Goal: Task Accomplishment & Management: Manage account settings

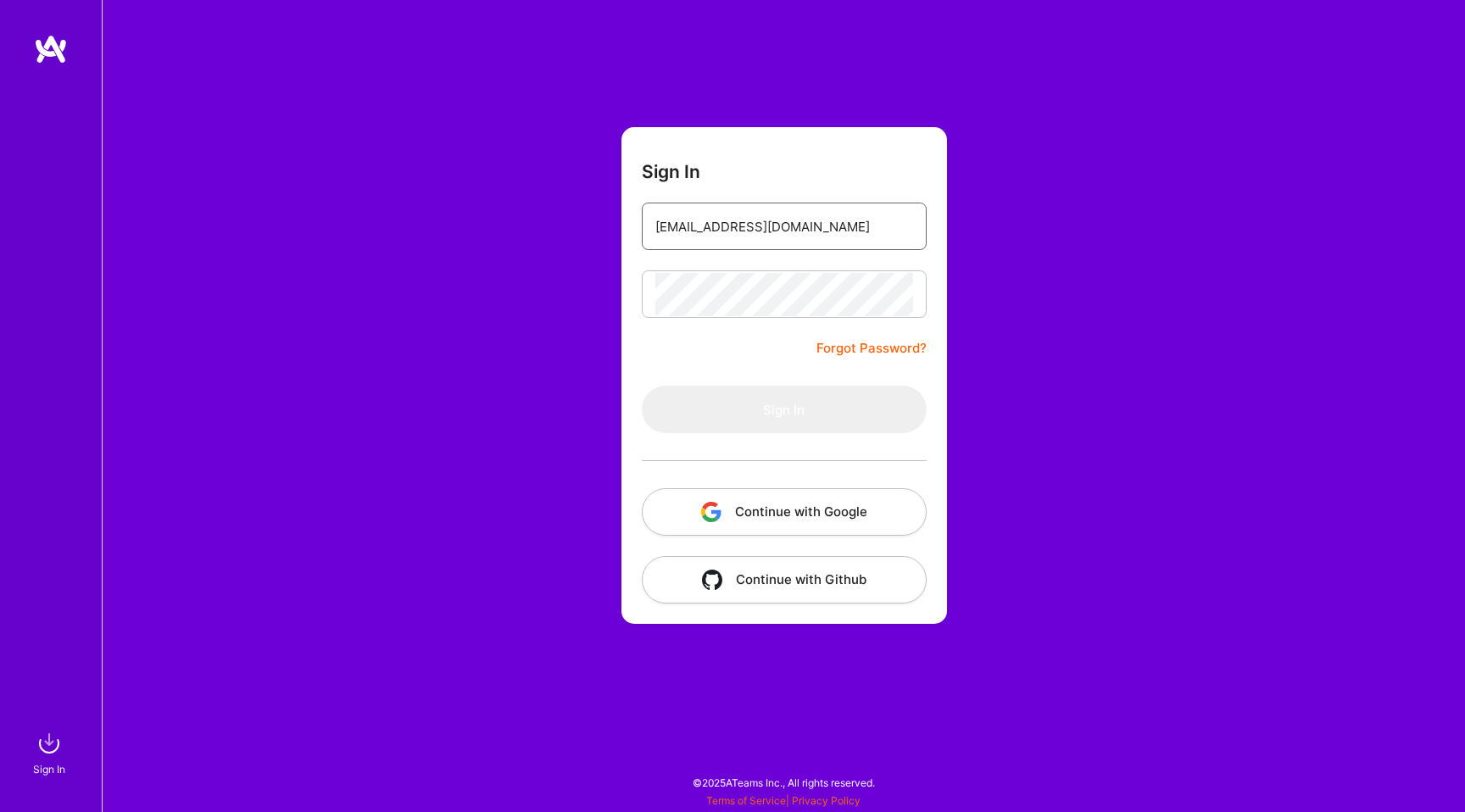
click at [739, 225] on input "stefansarmir95@gmail.com" at bounding box center [784, 227] width 258 height 43
type input "stefansarmir955@gmail.com"
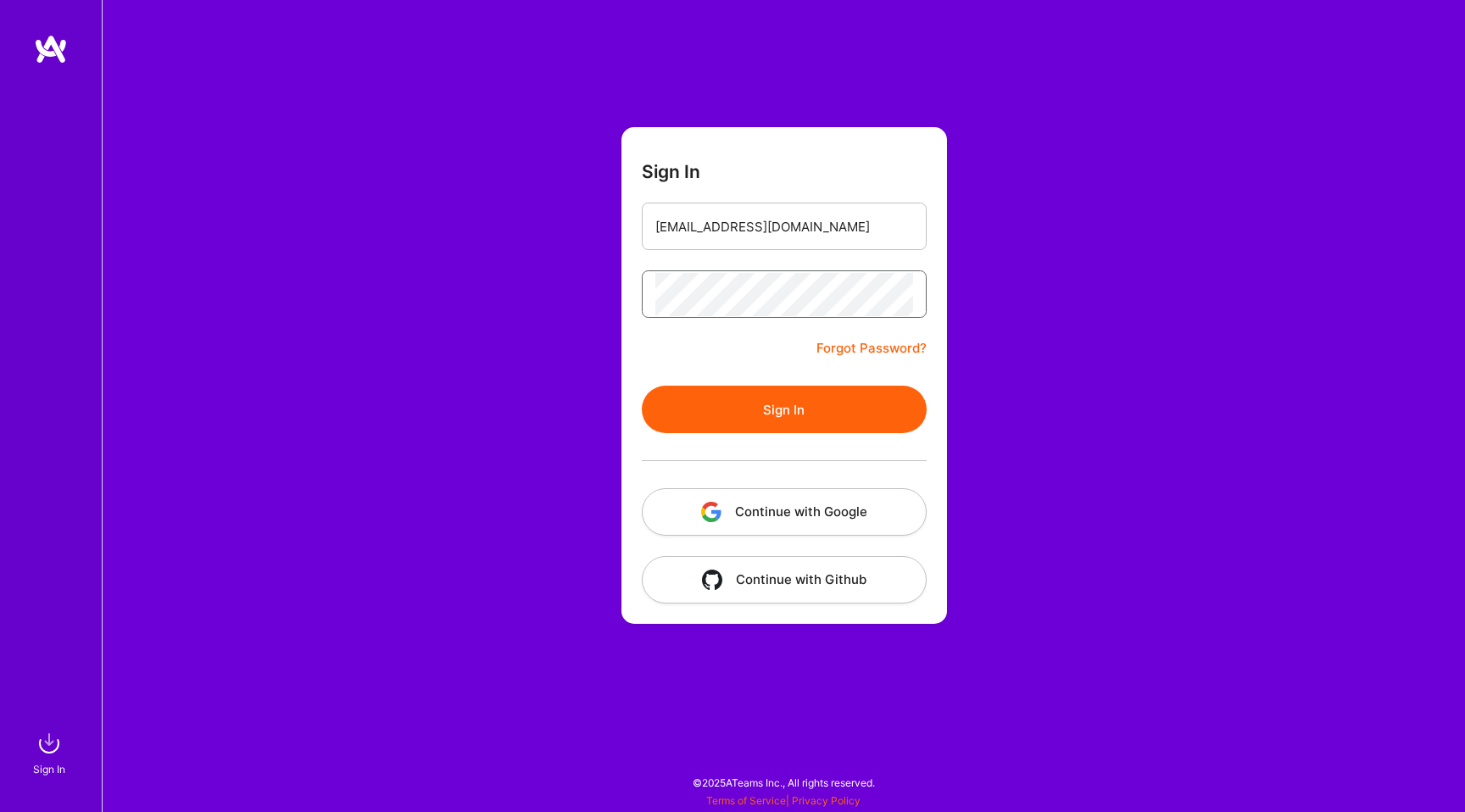
click at [642, 386] on button "Sign In" at bounding box center [784, 409] width 285 height 48
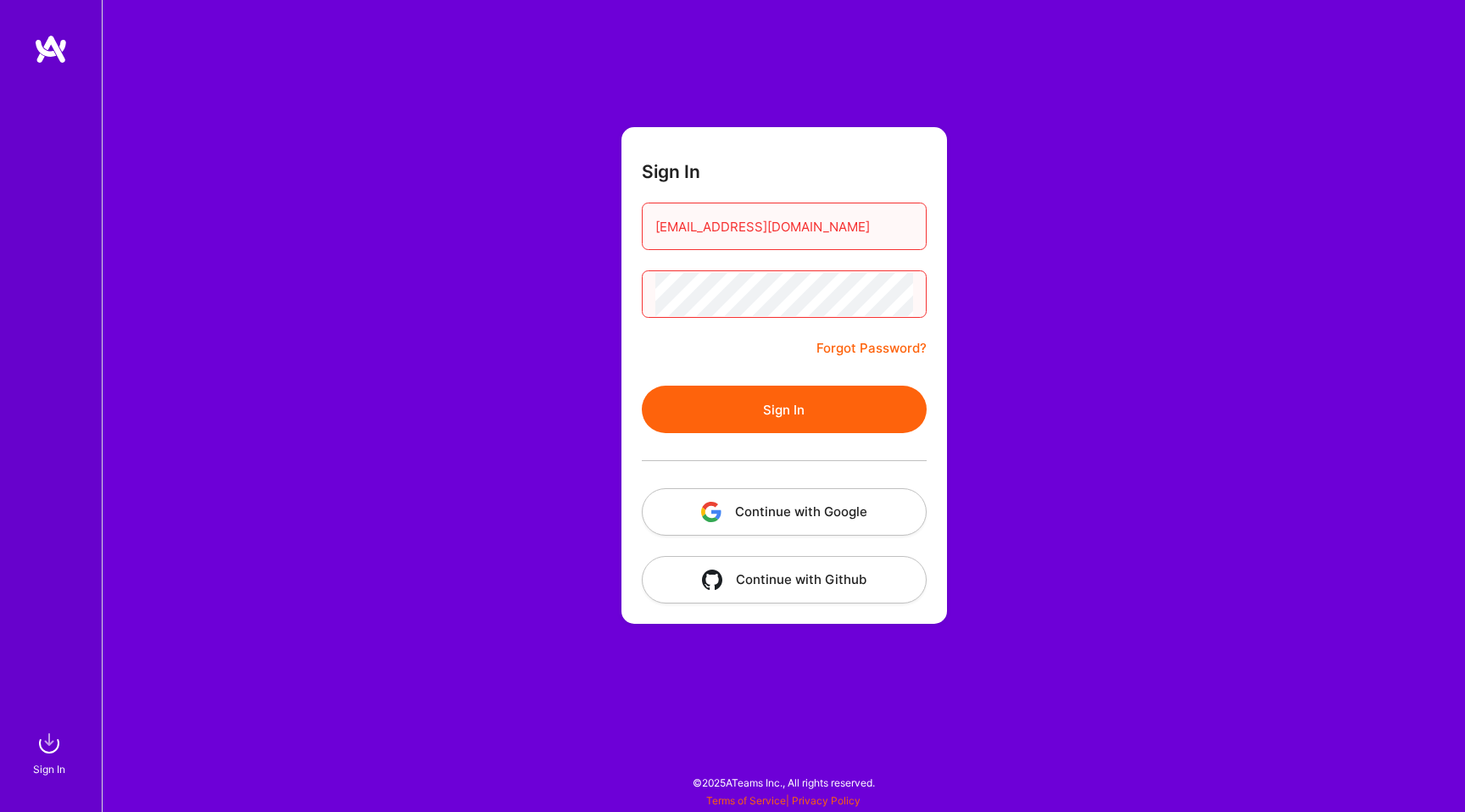
click at [642, 386] on button "Sign In" at bounding box center [784, 409] width 285 height 48
click at [883, 341] on link "Forgot Password?" at bounding box center [871, 349] width 110 height 21
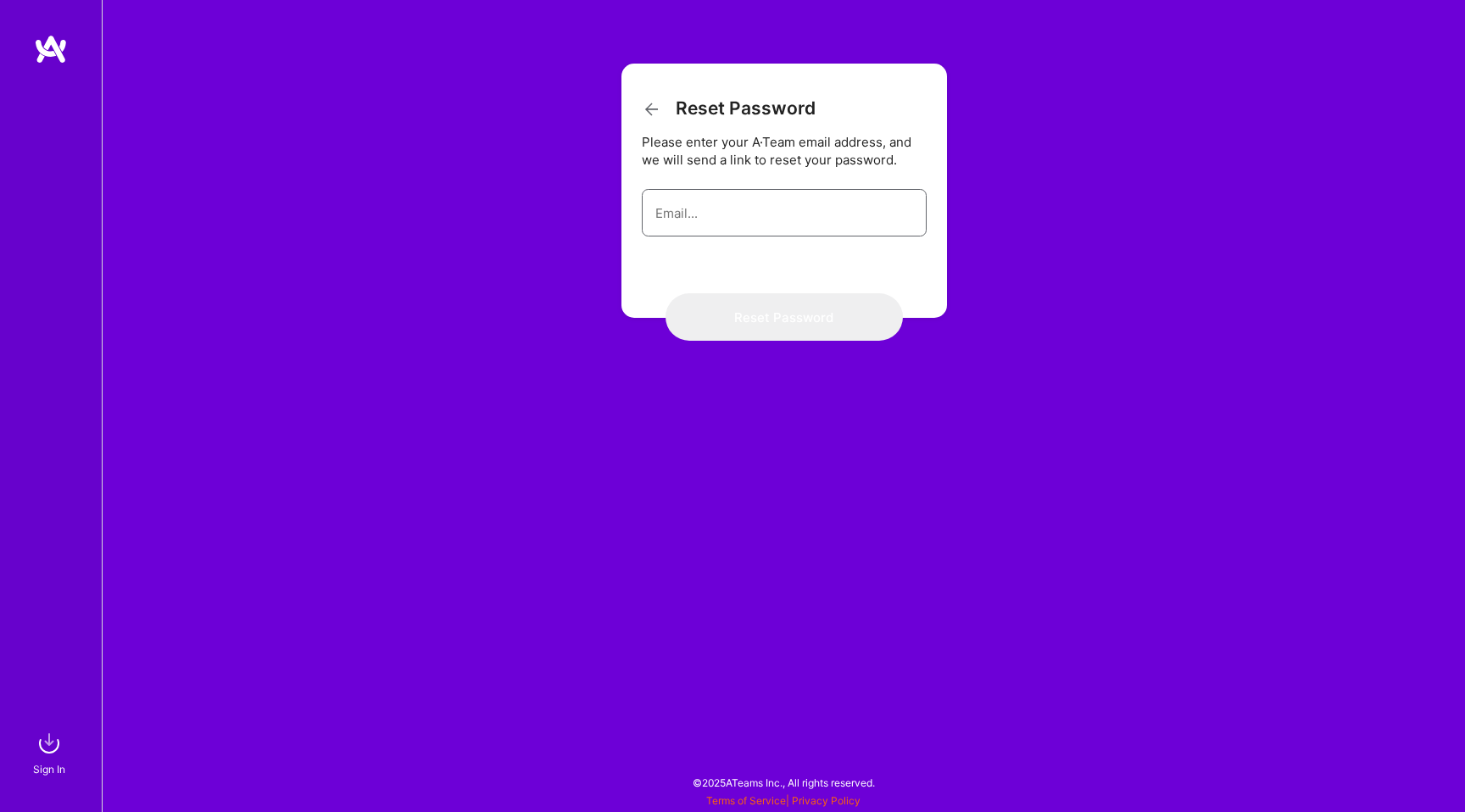
click at [842, 214] on input "email" at bounding box center [784, 213] width 258 height 43
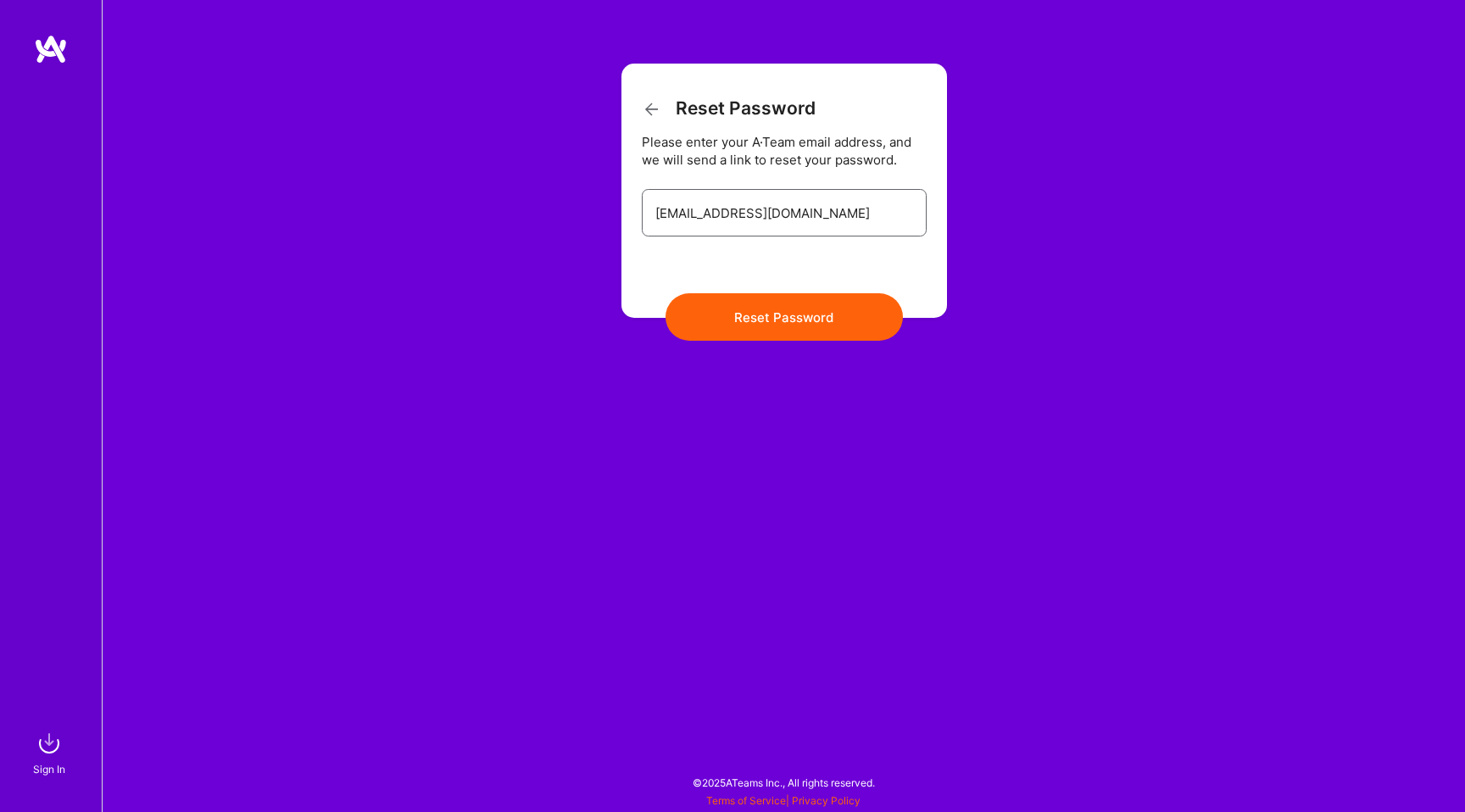
click at [731, 213] on input "stefansarmir@gmail.com" at bounding box center [784, 213] width 258 height 43
type input "stefansarmir955@gmail.com"
click at [782, 319] on button "Reset Password" at bounding box center [784, 317] width 237 height 48
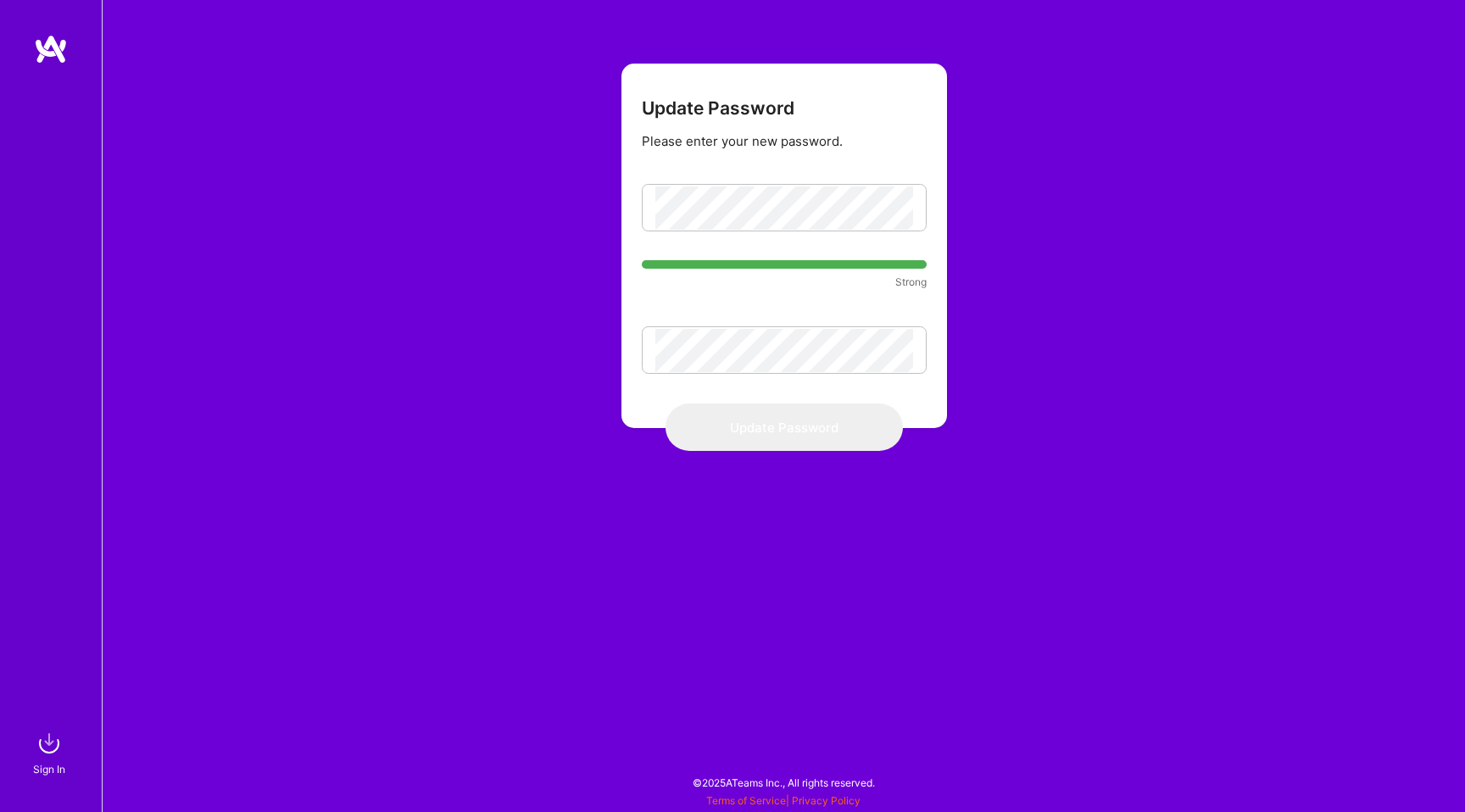
click at [715, 318] on form "Update Password Please enter your new password. Strong Update Password" at bounding box center [784, 245] width 326 height 364
click at [719, 419] on button "Update Password" at bounding box center [784, 427] width 237 height 48
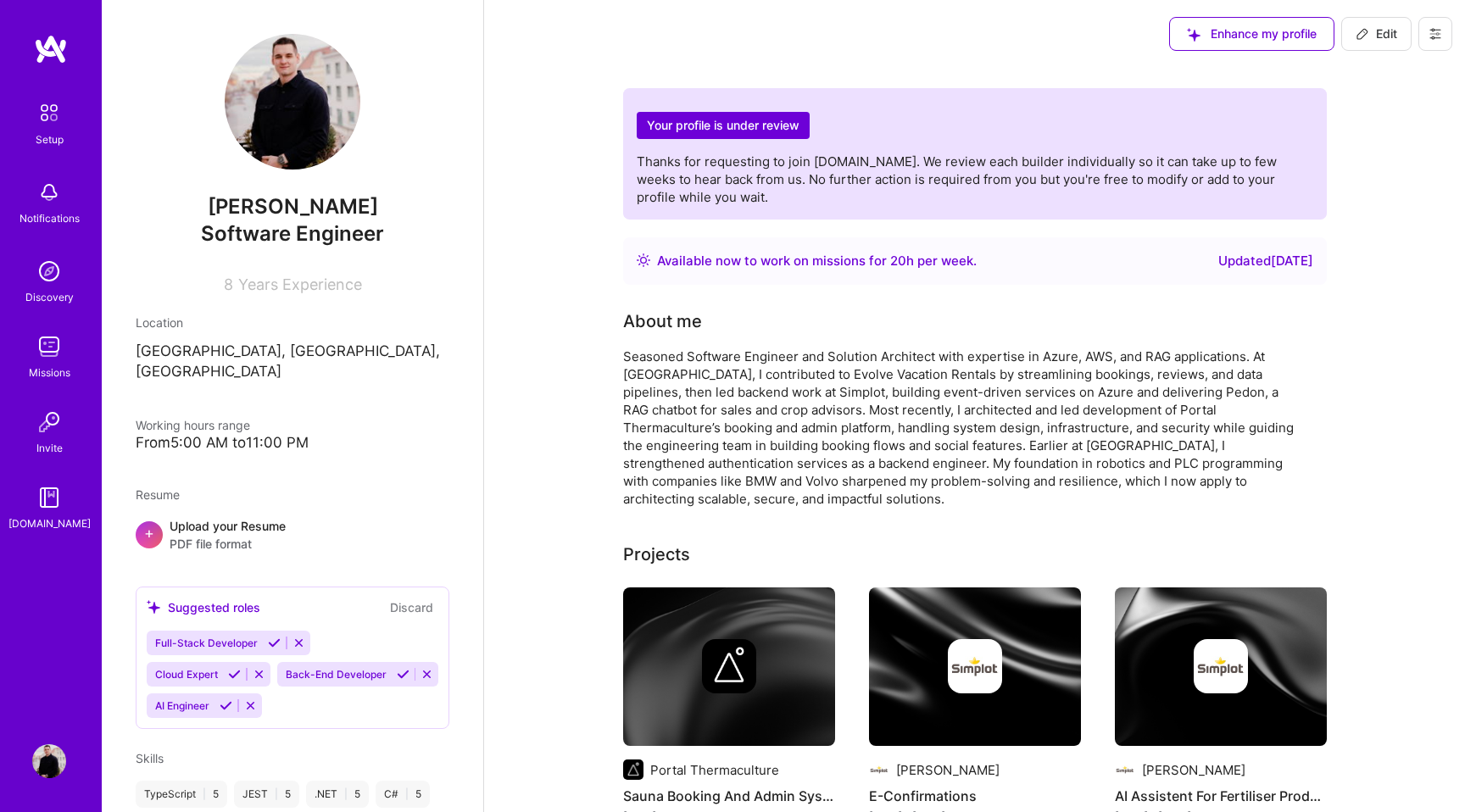
click at [78, 202] on div "Notifications" at bounding box center [48, 202] width 105 height 59
click at [56, 265] on img at bounding box center [48, 271] width 34 height 34
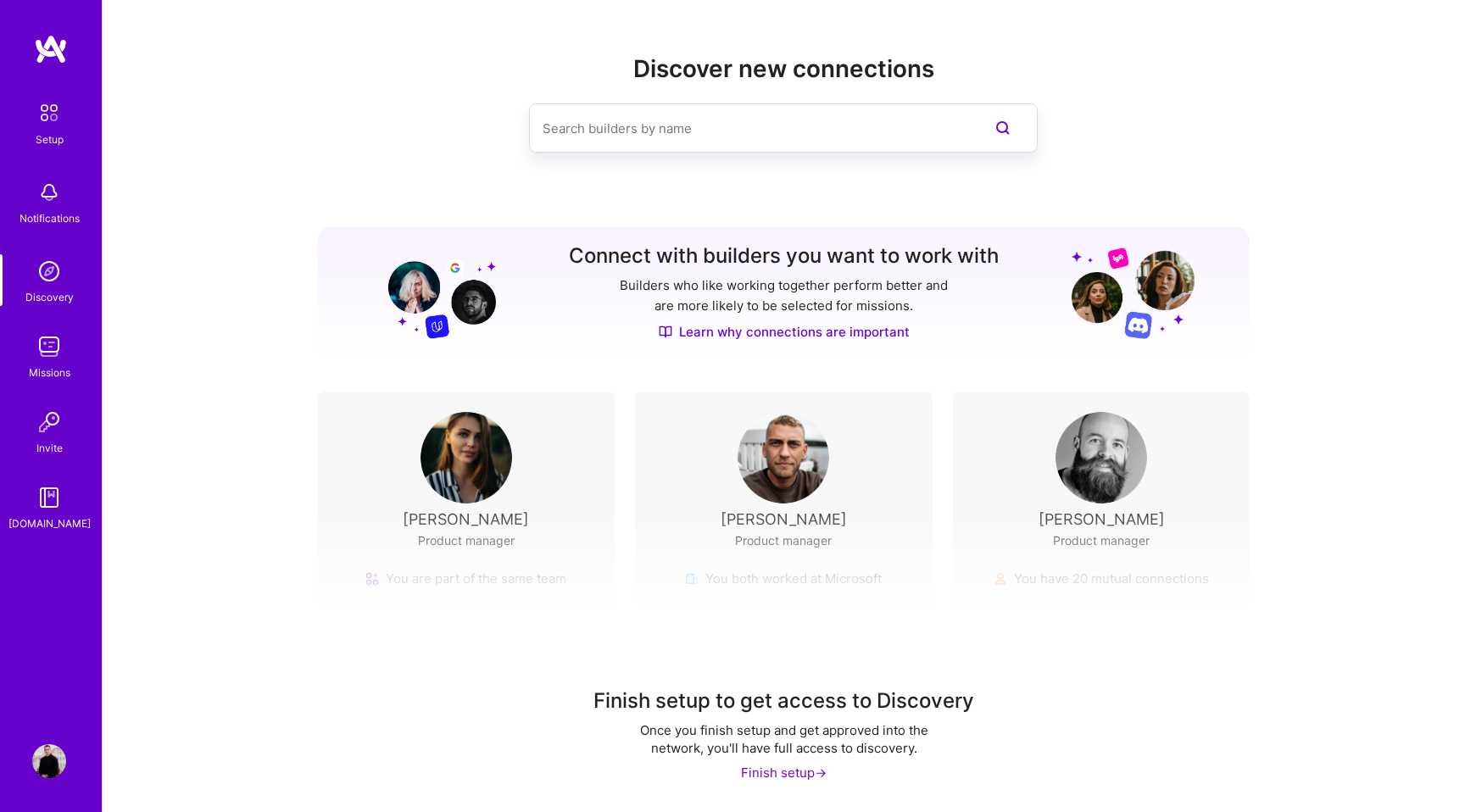
click at [47, 357] on img at bounding box center [48, 346] width 34 height 34
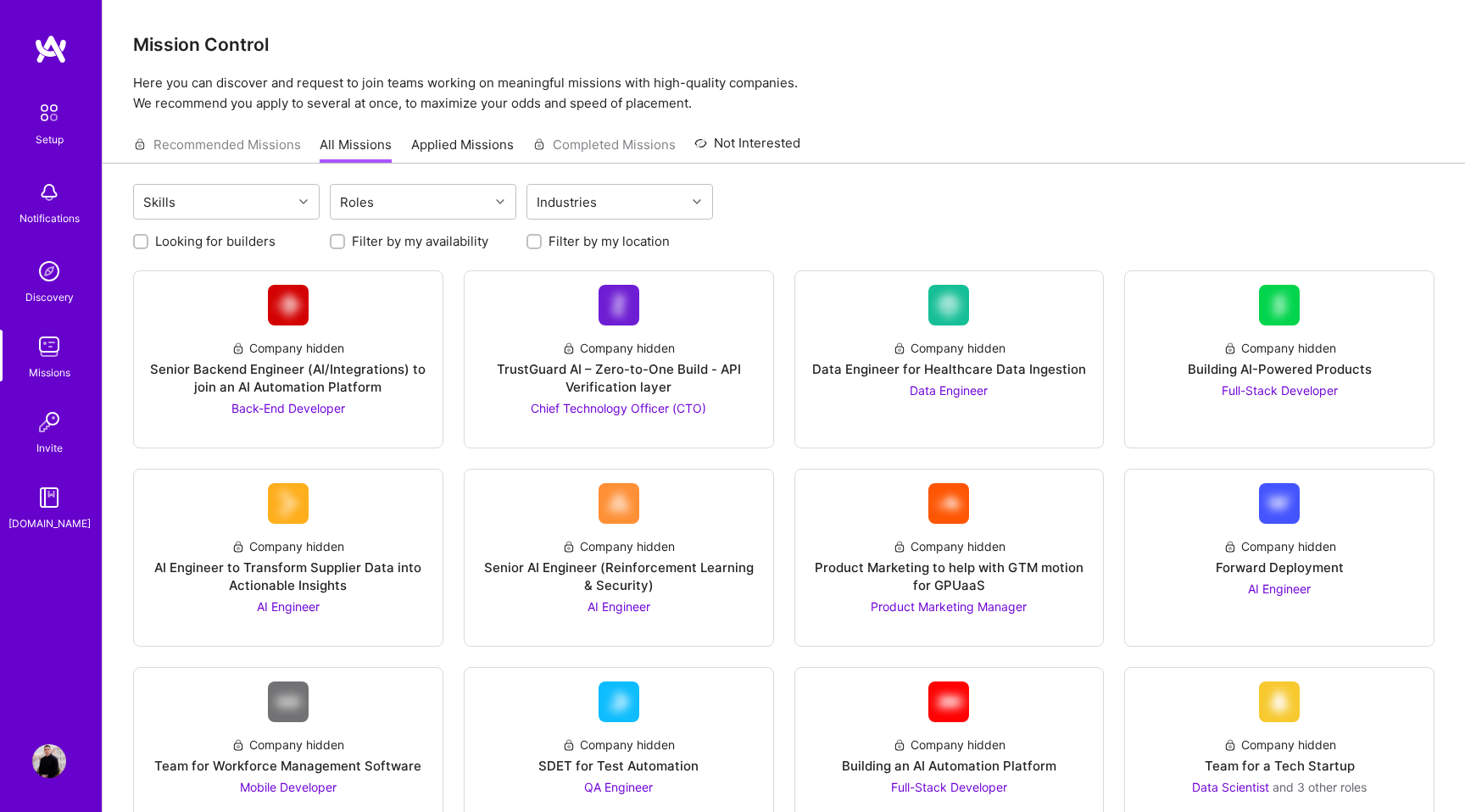
click at [46, 181] on img at bounding box center [48, 192] width 34 height 34
click at [50, 126] on img at bounding box center [48, 113] width 35 height 35
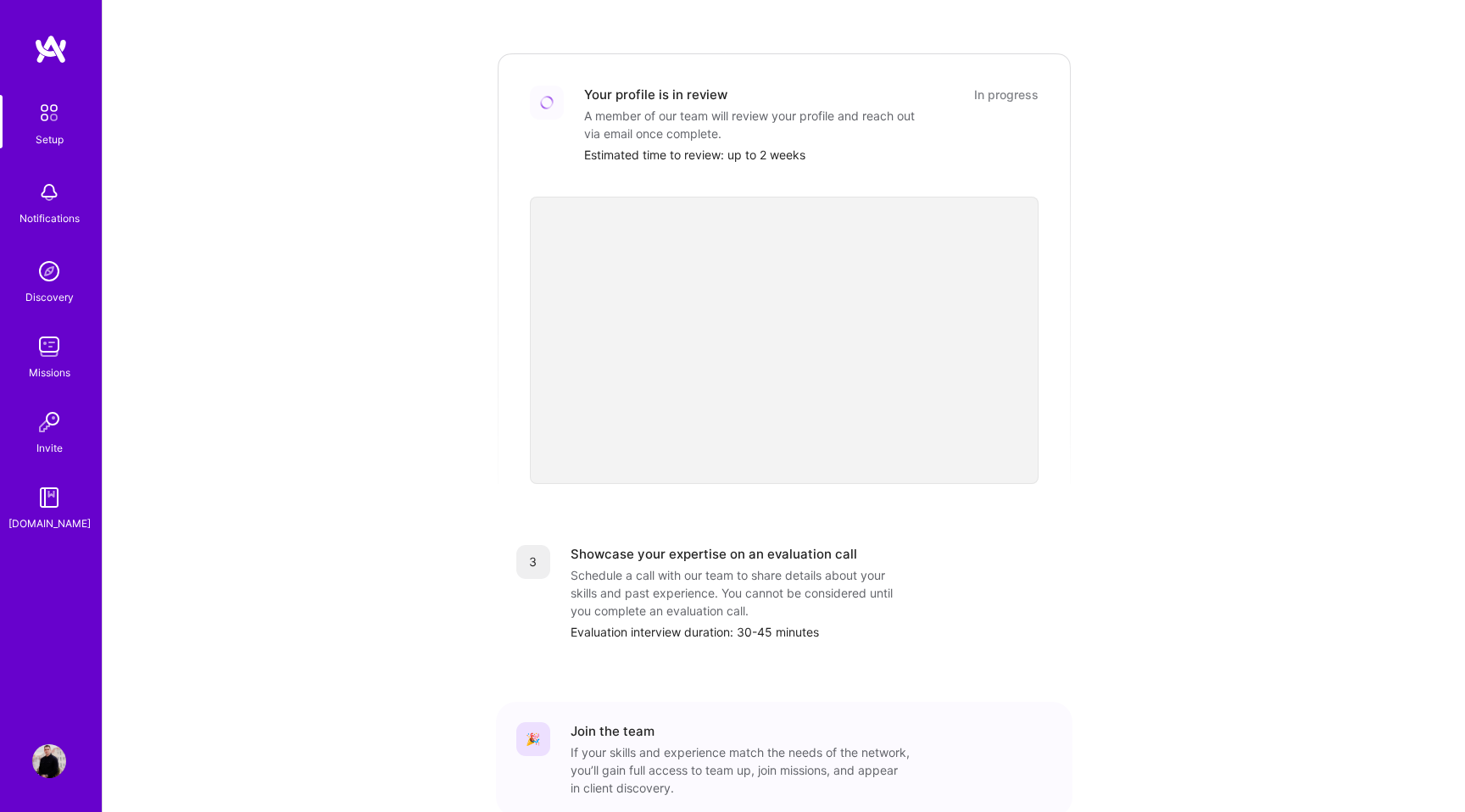
scroll to position [365, 0]
